Goal: Information Seeking & Learning: Learn about a topic

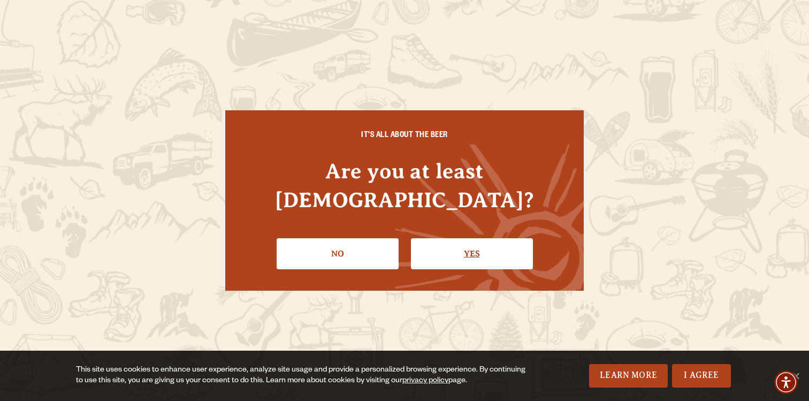
click at [463, 246] on link "Yes" at bounding box center [472, 253] width 122 height 31
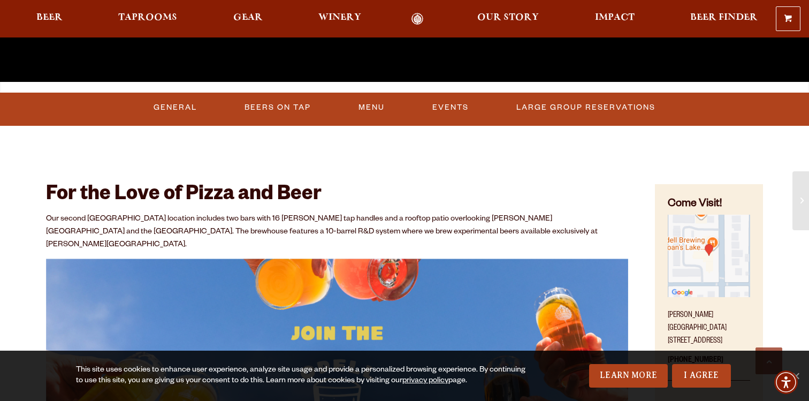
scroll to position [382, 0]
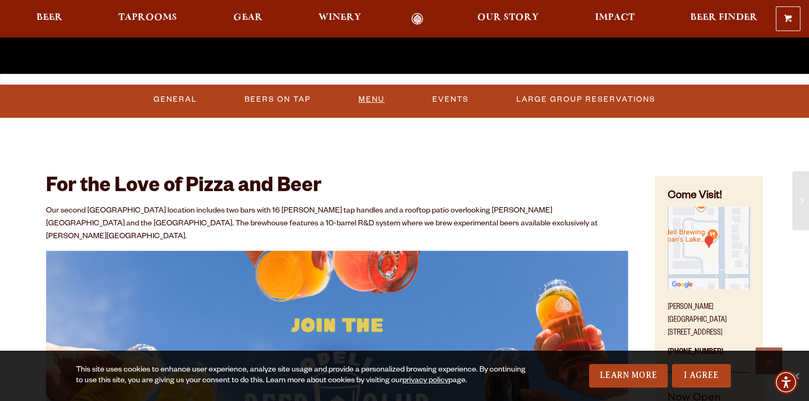
click at [372, 96] on link "Menu" at bounding box center [371, 99] width 35 height 25
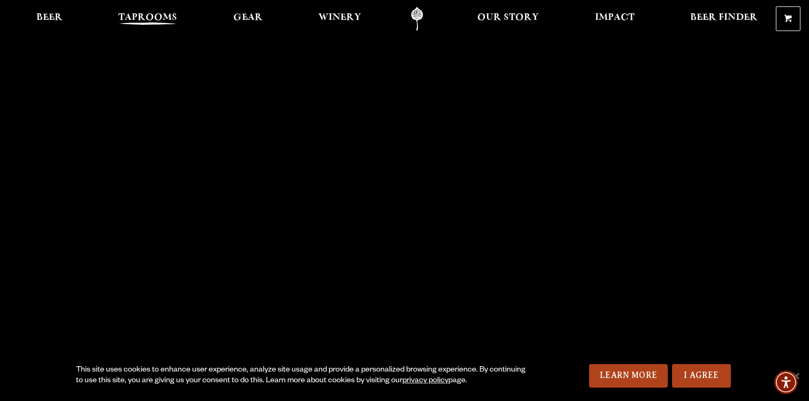
click at [153, 16] on span "Taprooms" at bounding box center [147, 17] width 59 height 9
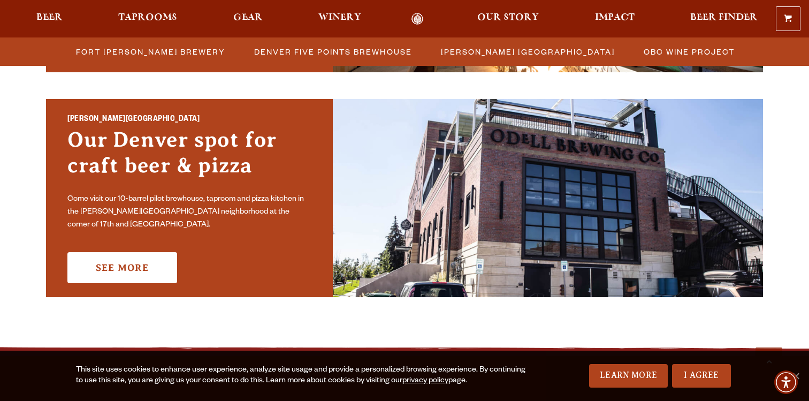
scroll to position [761, 0]
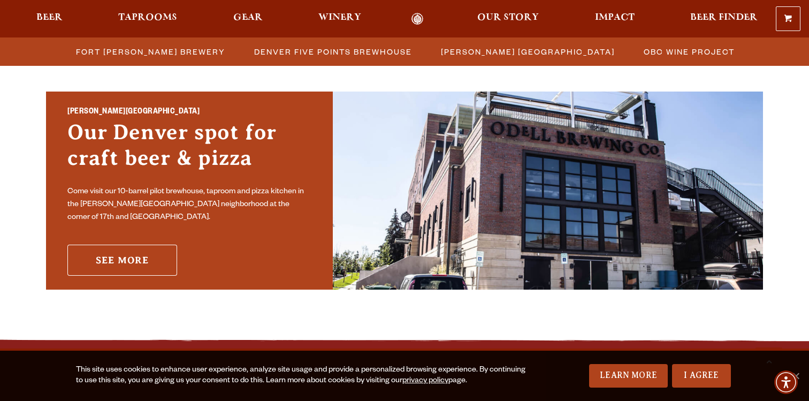
click at [148, 253] on link "See More" at bounding box center [122, 260] width 110 height 31
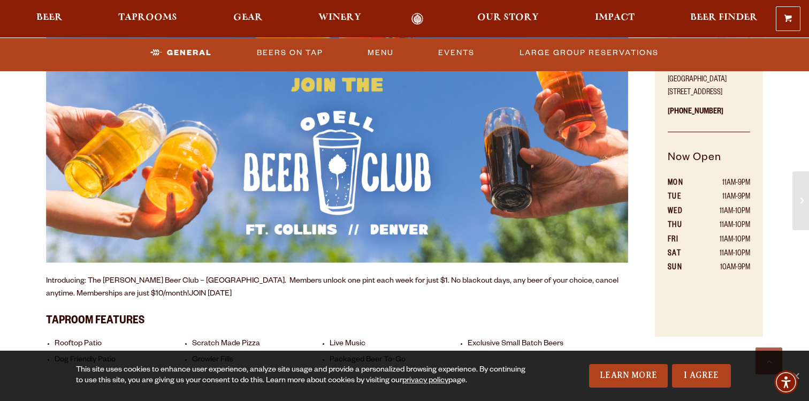
scroll to position [620, 0]
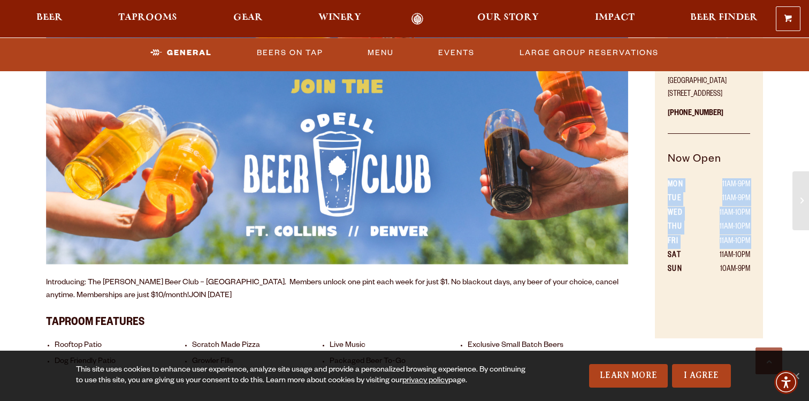
drag, startPoint x: 669, startPoint y: 254, endPoint x: 756, endPoint y: 271, distance: 88.9
click at [756, 271] on div "Come Visit! Sloan’s Lake Brewhouse 1625 Perry St. Denver, CO 80204 303-376-3777…" at bounding box center [709, 137] width 108 height 401
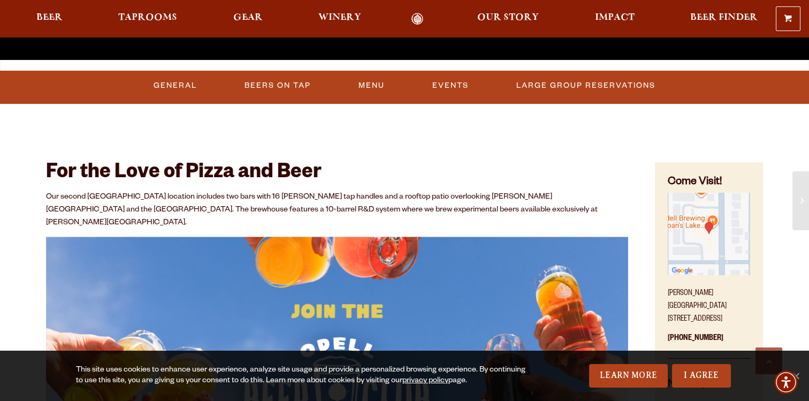
scroll to position [399, 0]
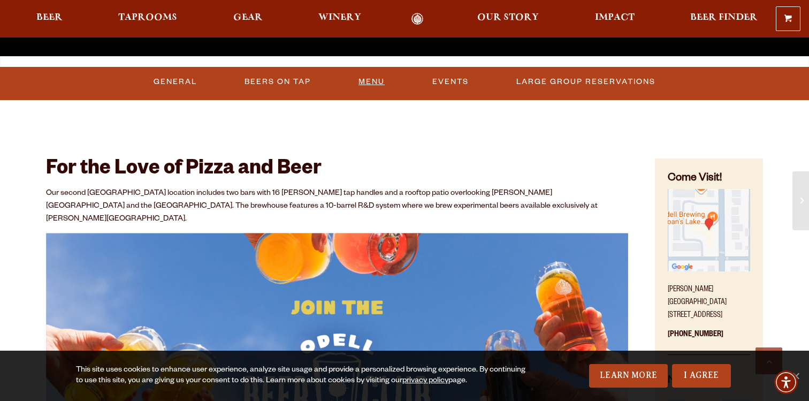
click at [371, 82] on link "Menu" at bounding box center [371, 82] width 35 height 25
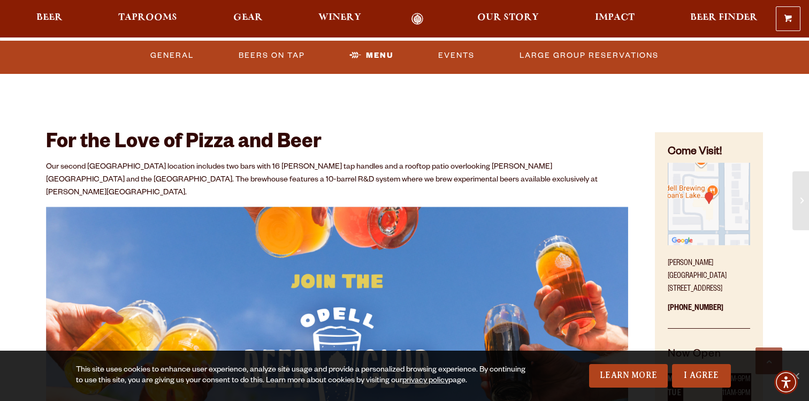
scroll to position [426, 0]
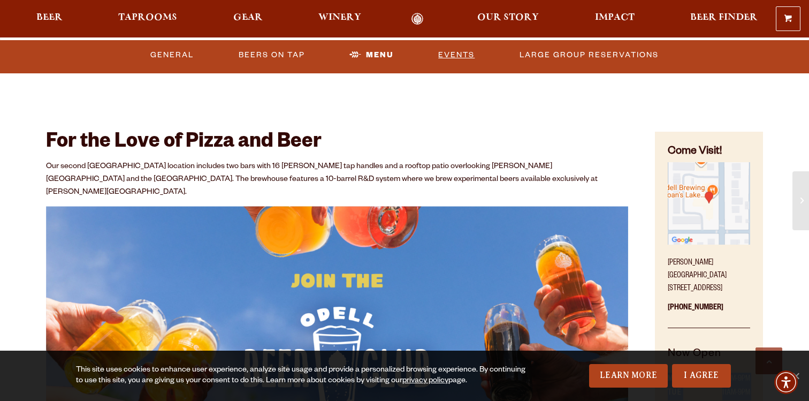
click at [449, 57] on link "Events" at bounding box center [456, 55] width 45 height 25
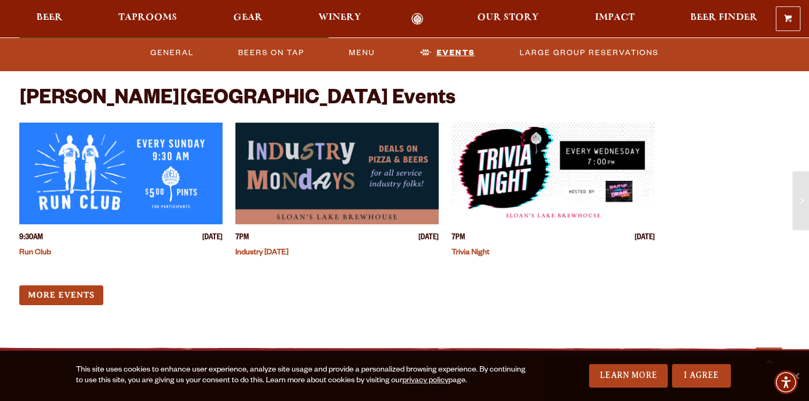
scroll to position [2790, 0]
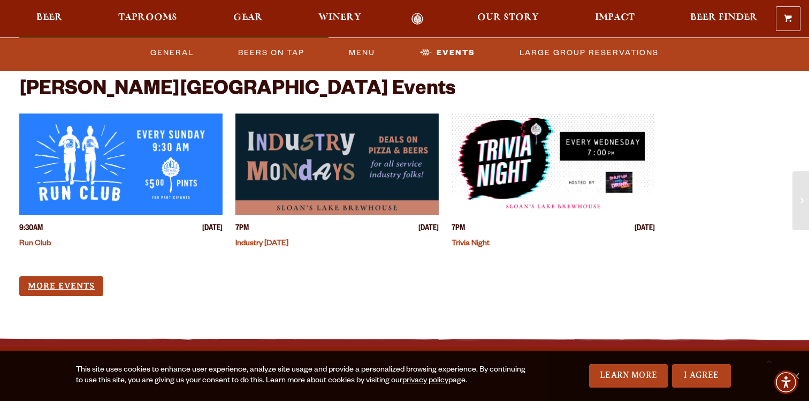
click at [97, 276] on link "More Events" at bounding box center [61, 286] width 84 height 20
